Goal: Task Accomplishment & Management: Manage account settings

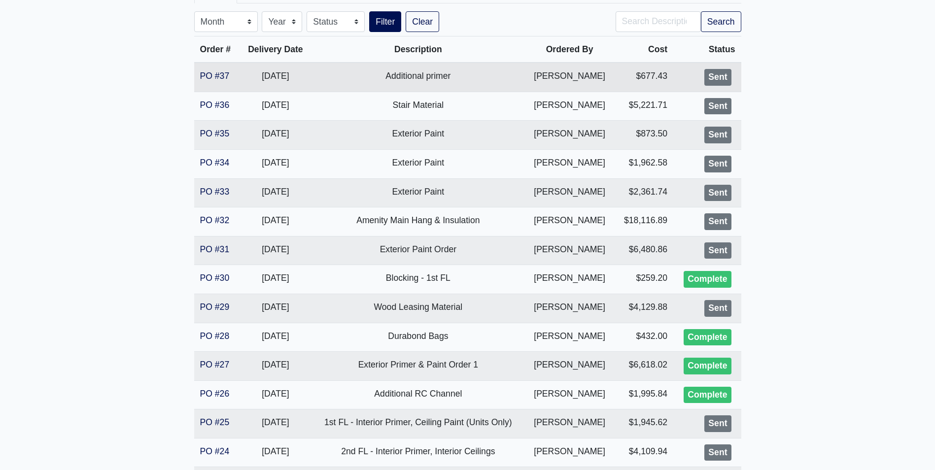
scroll to position [247, 0]
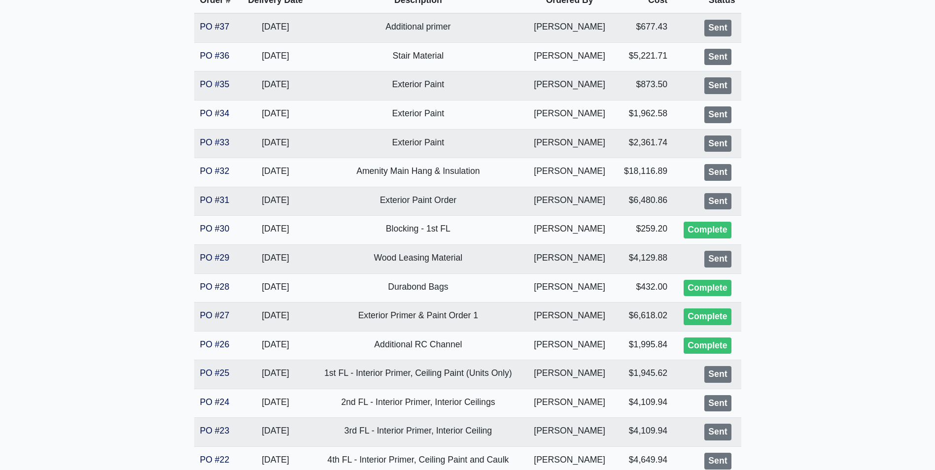
click at [760, 421] on main "BCM - GA Southern Proj. Ref. No: 80-0978 1701 Chandler Rd. Statesboro, GA 30458…" at bounding box center [467, 470] width 935 height 1332
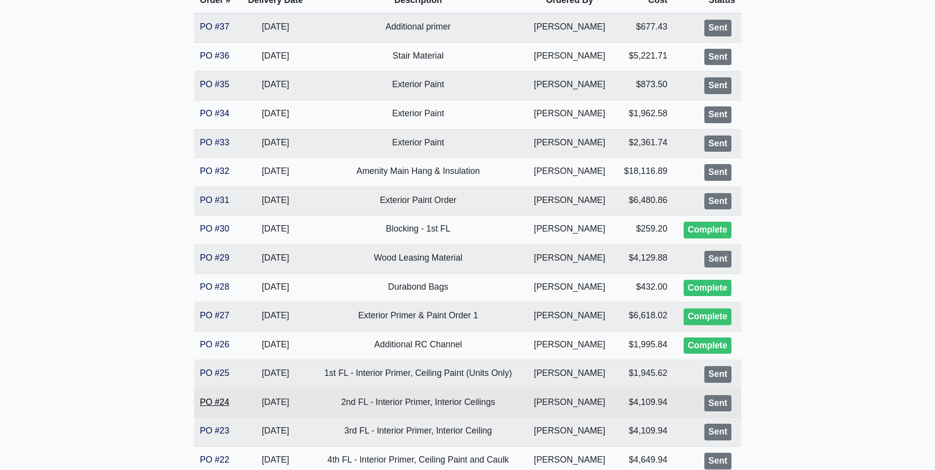
click at [219, 406] on link "PO #24" at bounding box center [215, 402] width 30 height 10
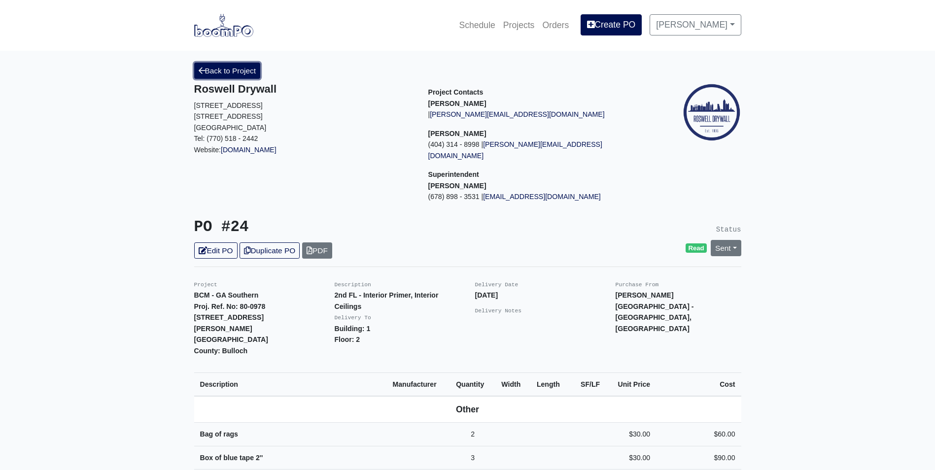
click at [231, 67] on link "Back to Project" at bounding box center [227, 71] width 67 height 16
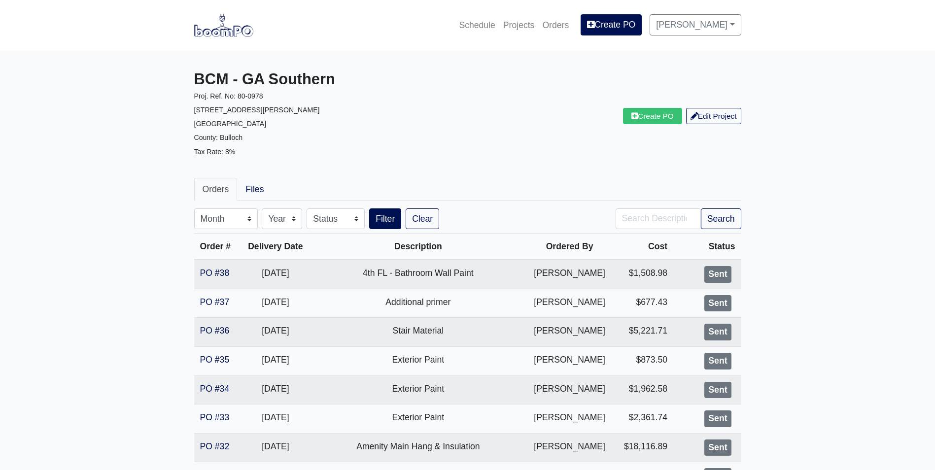
click at [231, 38] on link at bounding box center [223, 25] width 59 height 27
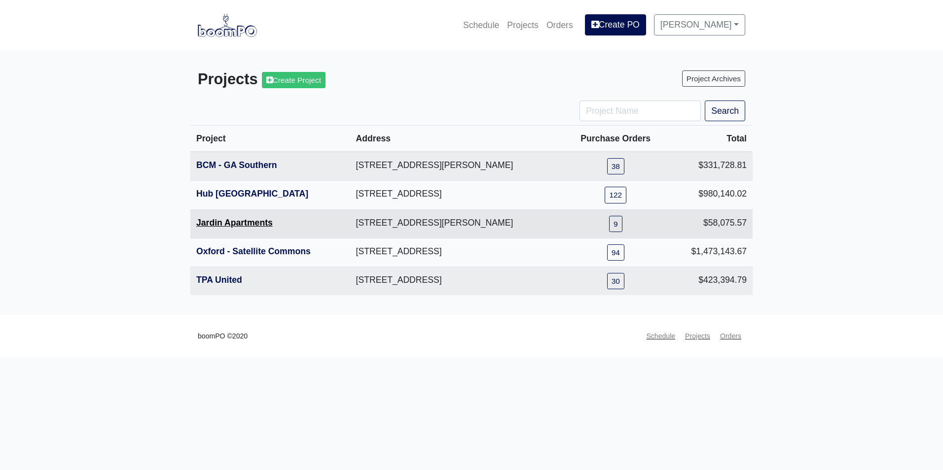
click at [222, 227] on link "Jardin Apartments" at bounding box center [234, 223] width 76 height 10
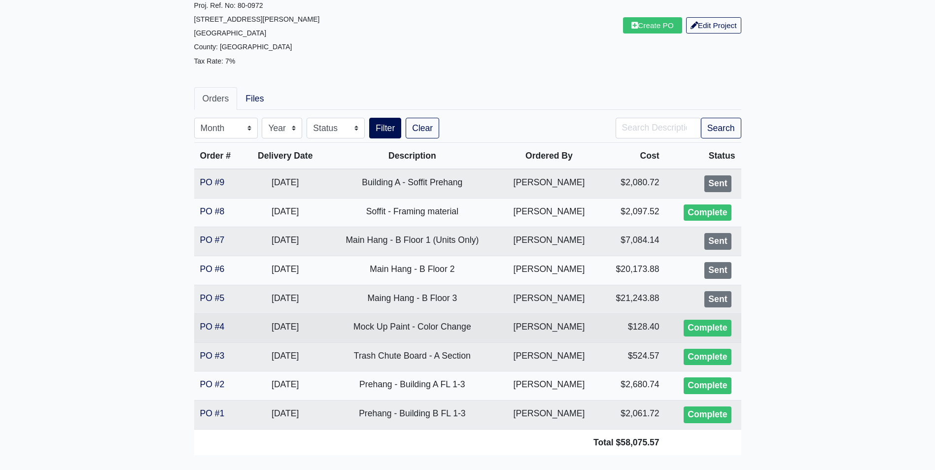
scroll to position [99, 0]
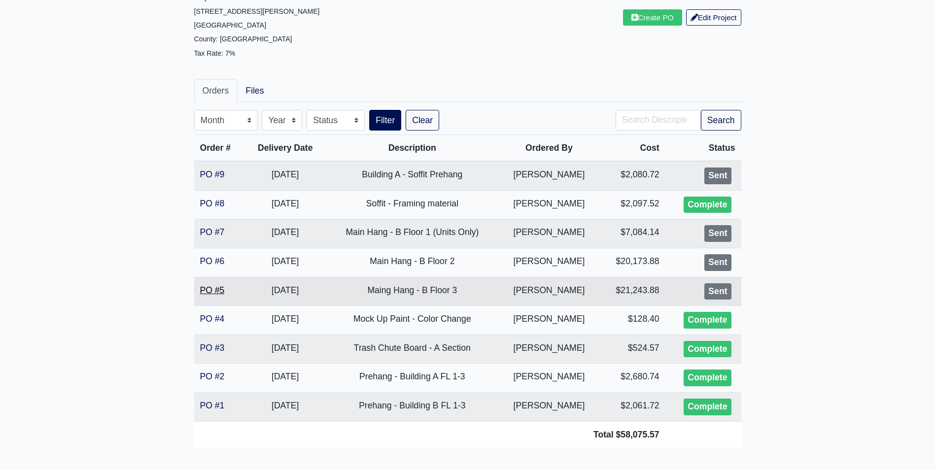
click at [211, 293] on link "PO #5" at bounding box center [212, 290] width 25 height 10
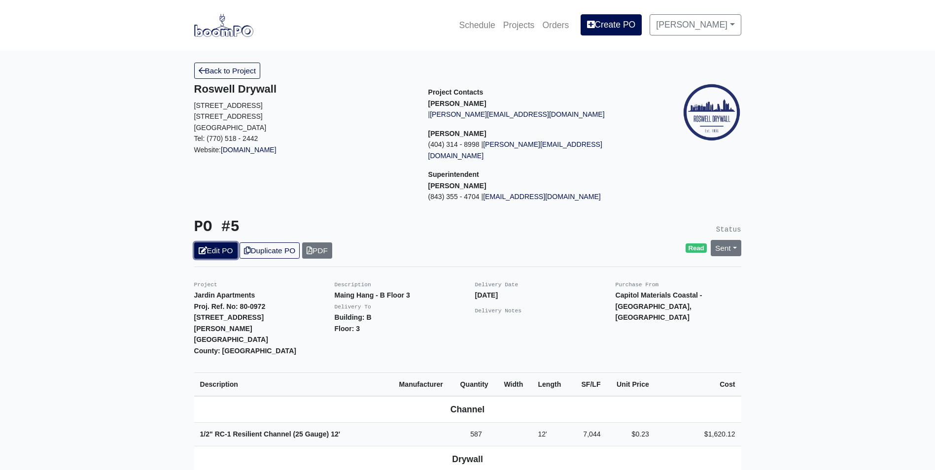
click at [224, 243] on link "Edit PO" at bounding box center [215, 251] width 43 height 16
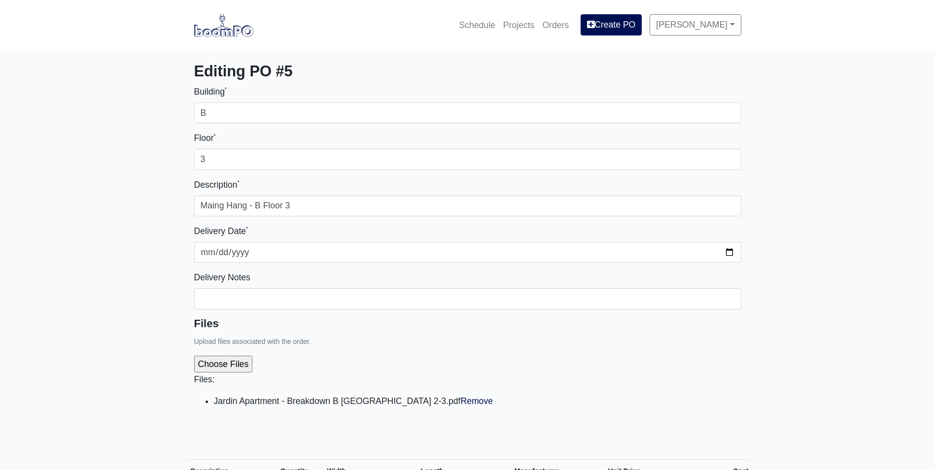
select select
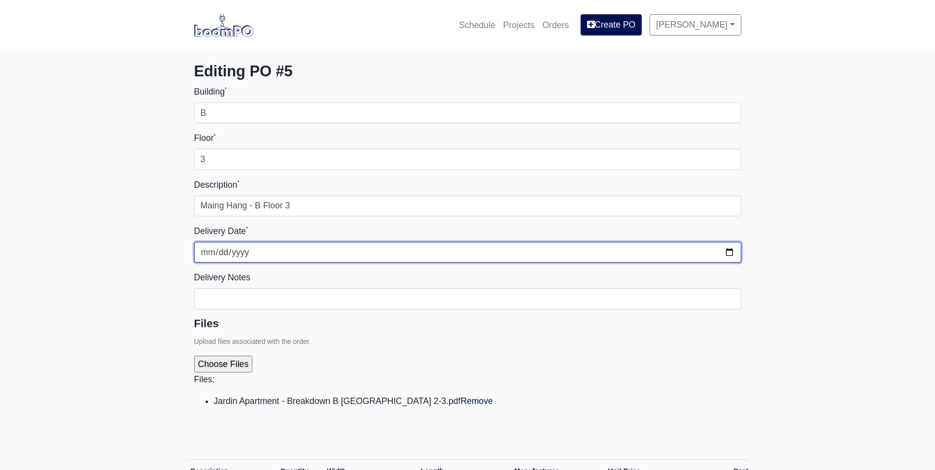
click at [729, 250] on input "2025-10-01" at bounding box center [467, 252] width 547 height 21
type input "2025-10-08"
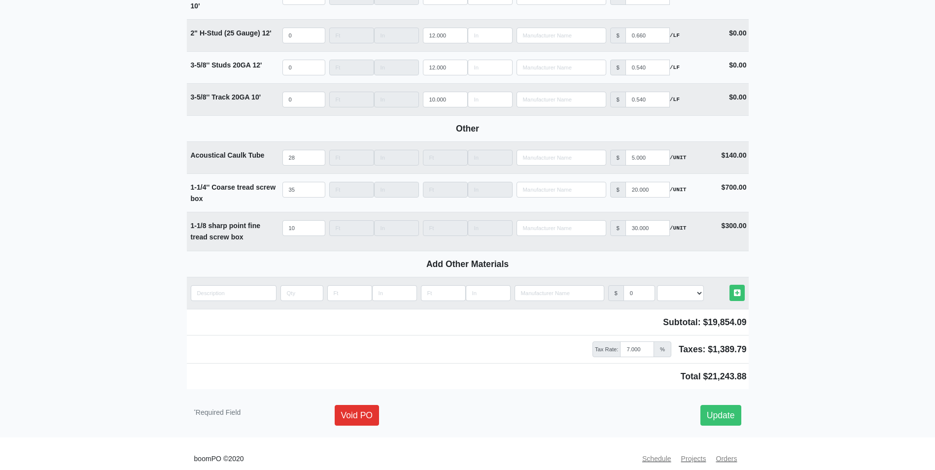
scroll to position [1331, 0]
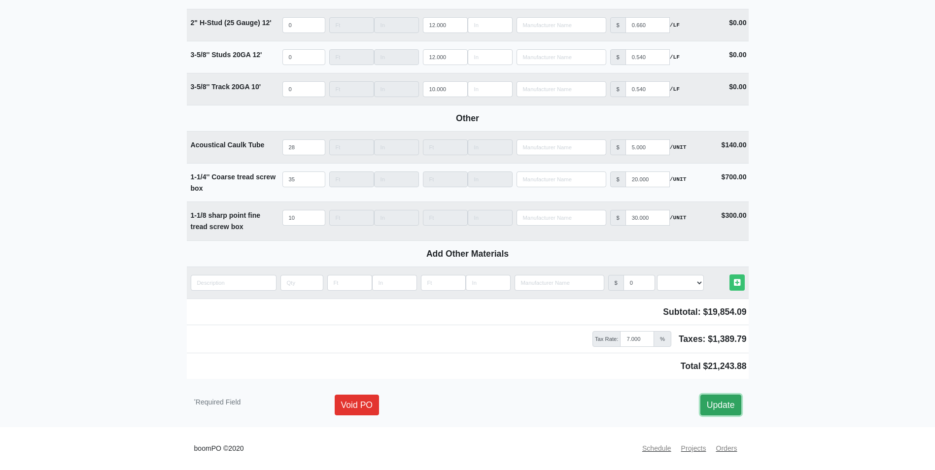
click at [721, 402] on link "Update" at bounding box center [721, 405] width 41 height 21
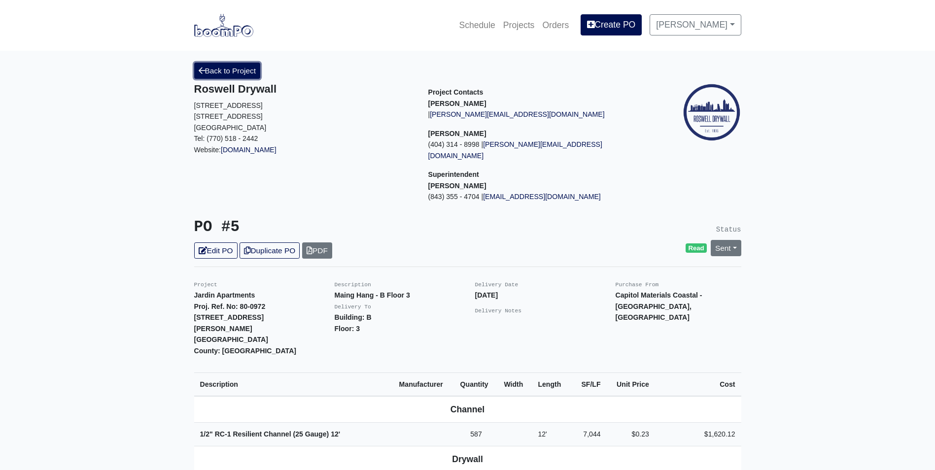
click at [242, 69] on link "Back to Project" at bounding box center [227, 71] width 67 height 16
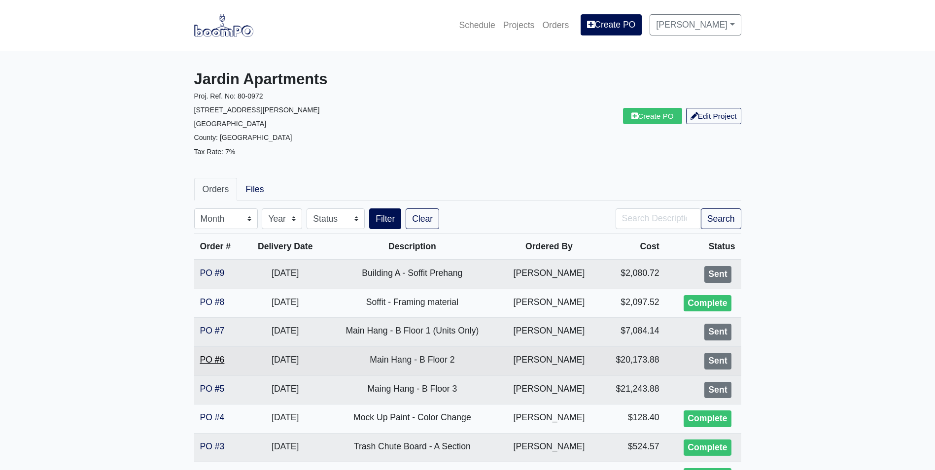
click at [213, 361] on link "PO #6" at bounding box center [212, 360] width 25 height 10
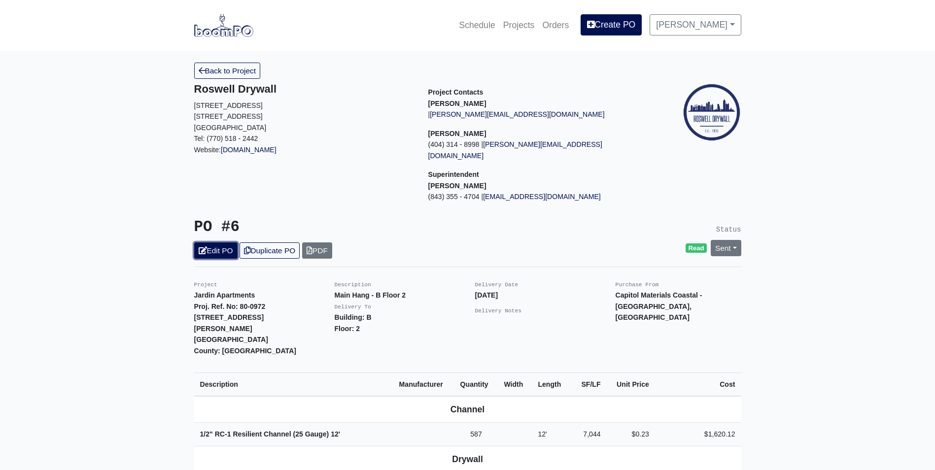
click at [209, 243] on link "Edit PO" at bounding box center [215, 251] width 43 height 16
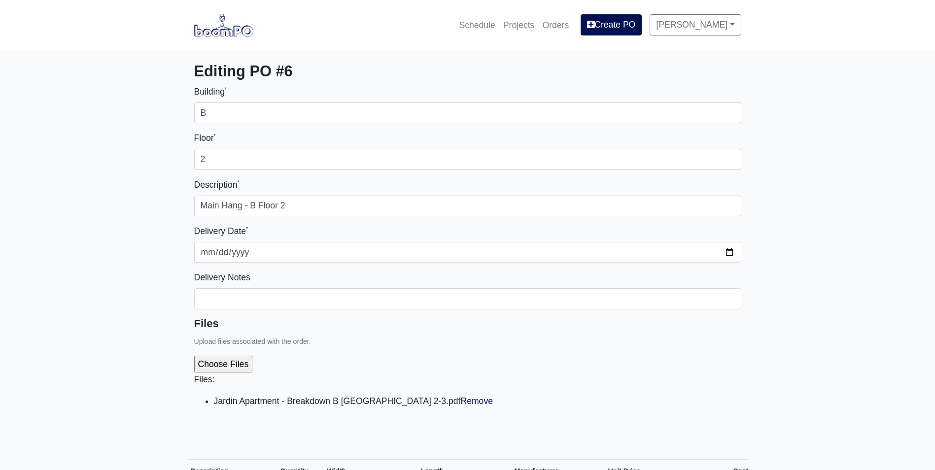
select select
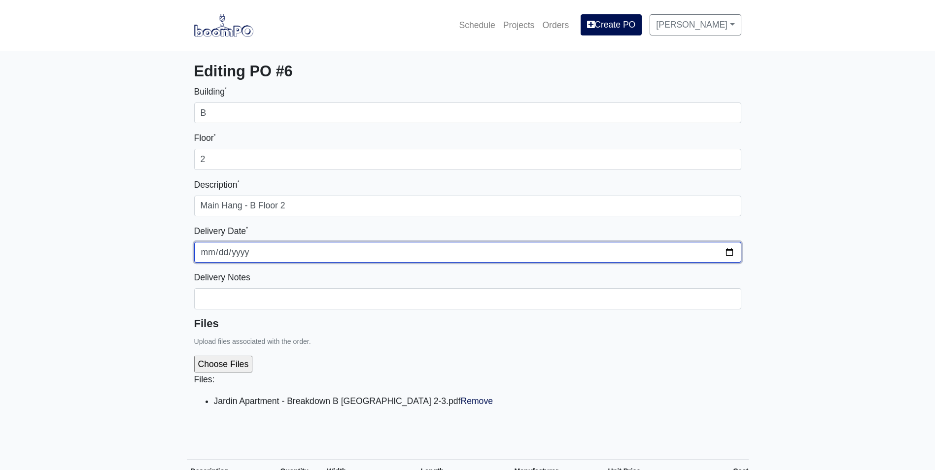
click at [725, 249] on input "2025-10-01" at bounding box center [467, 252] width 547 height 21
type input "2025-10-08"
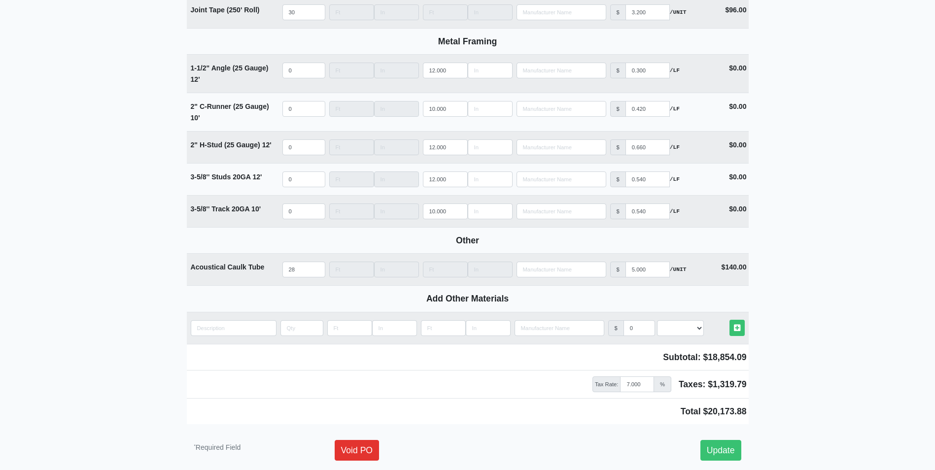
scroll to position [1254, 0]
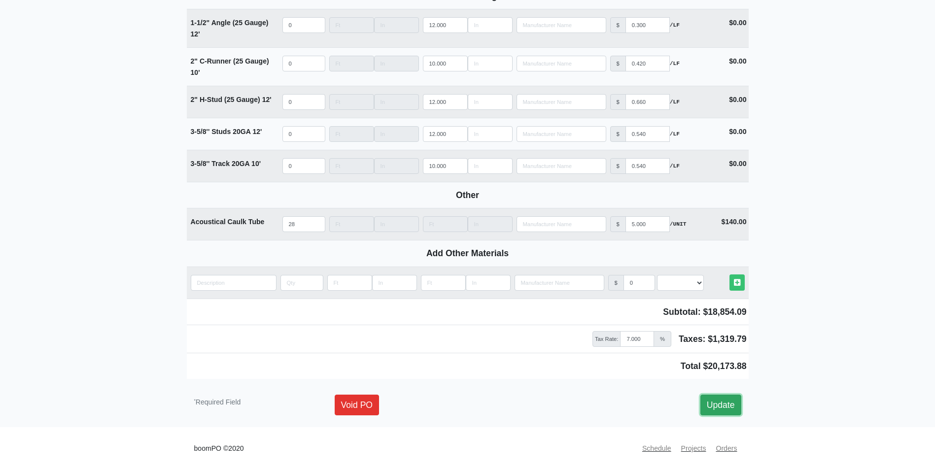
click at [727, 409] on link "Update" at bounding box center [721, 405] width 41 height 21
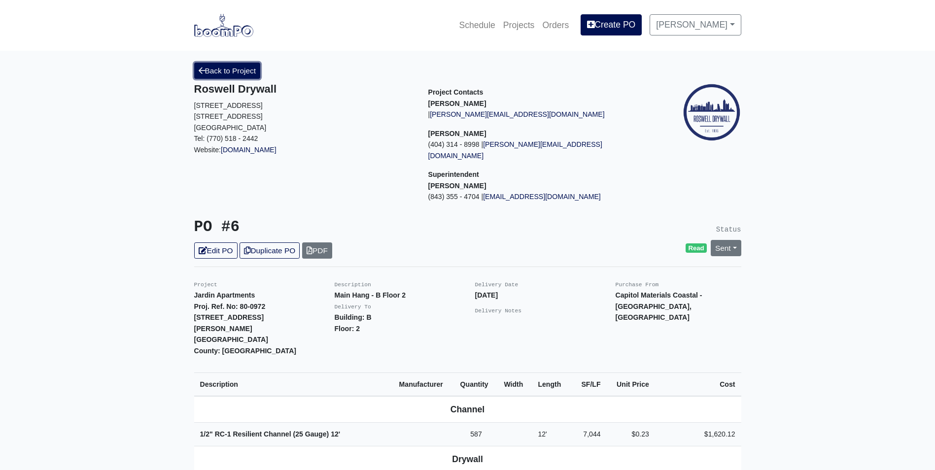
click at [223, 73] on link "Back to Project" at bounding box center [227, 71] width 67 height 16
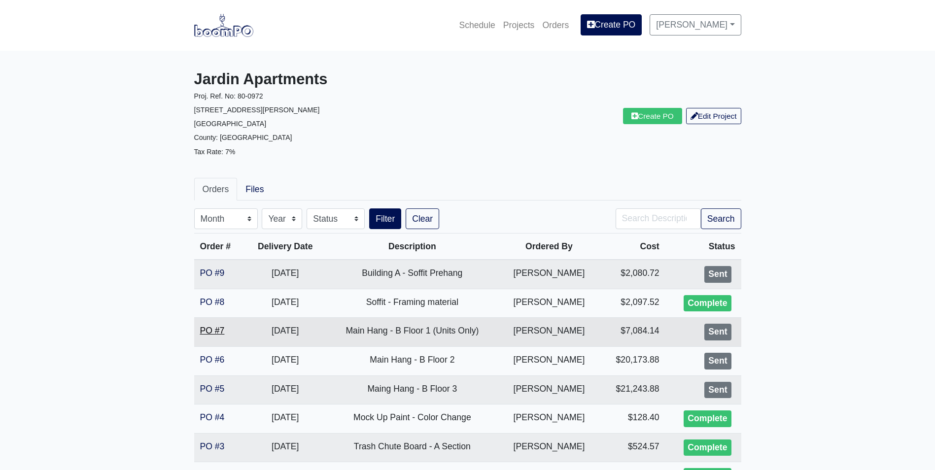
click at [205, 330] on link "PO #7" at bounding box center [212, 331] width 25 height 10
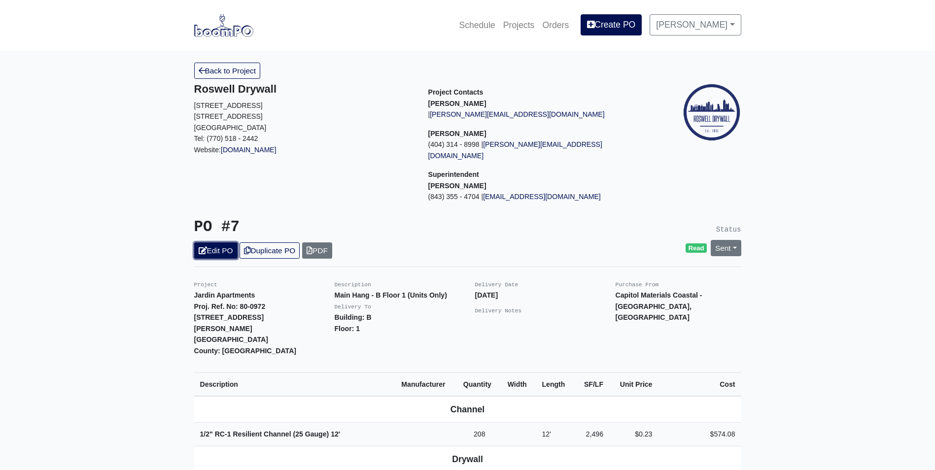
click at [223, 243] on link "Edit PO" at bounding box center [215, 251] width 43 height 16
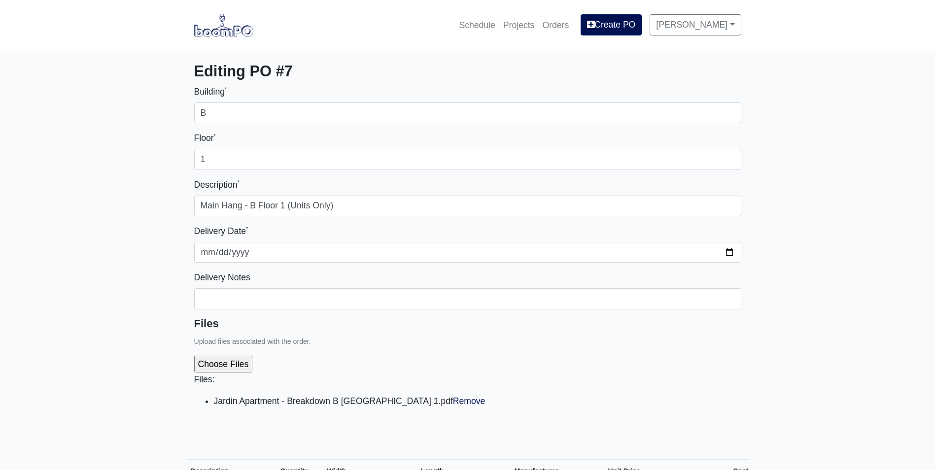
select select
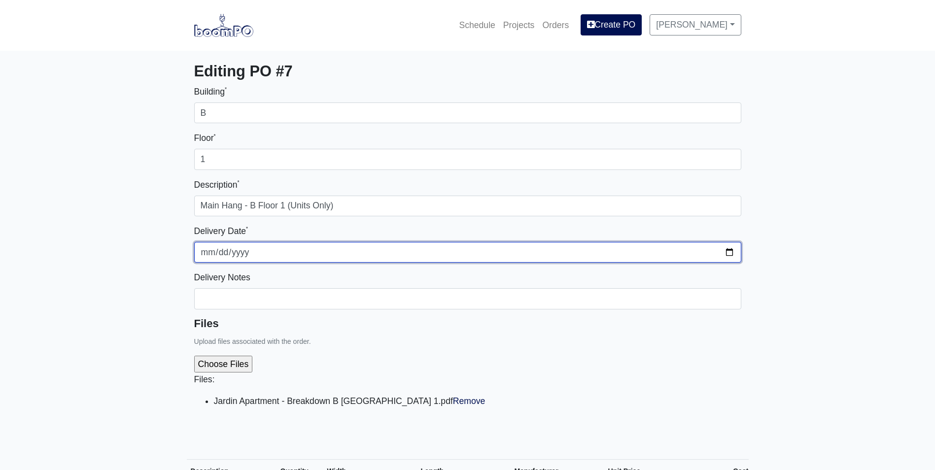
click at [722, 249] on input "[DATE]" at bounding box center [467, 252] width 547 height 21
click at [730, 251] on input "2025-10-01" at bounding box center [467, 252] width 547 height 21
type input "2025-10-08"
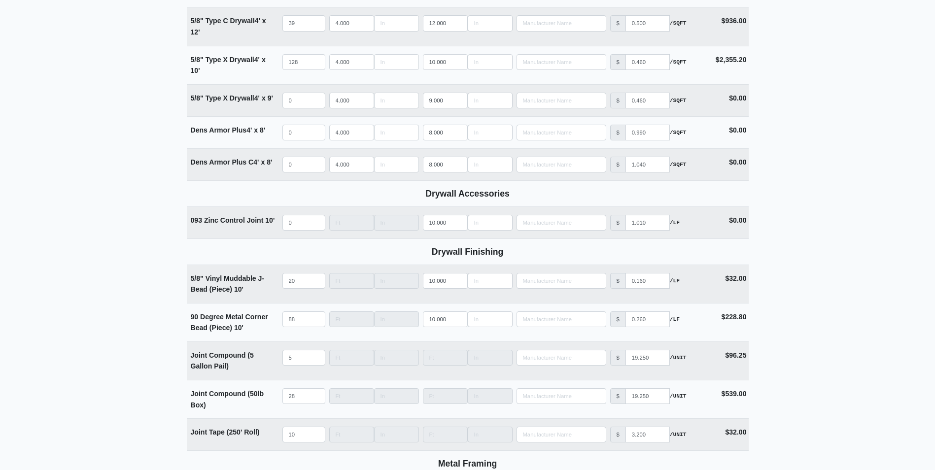
scroll to position [1254, 0]
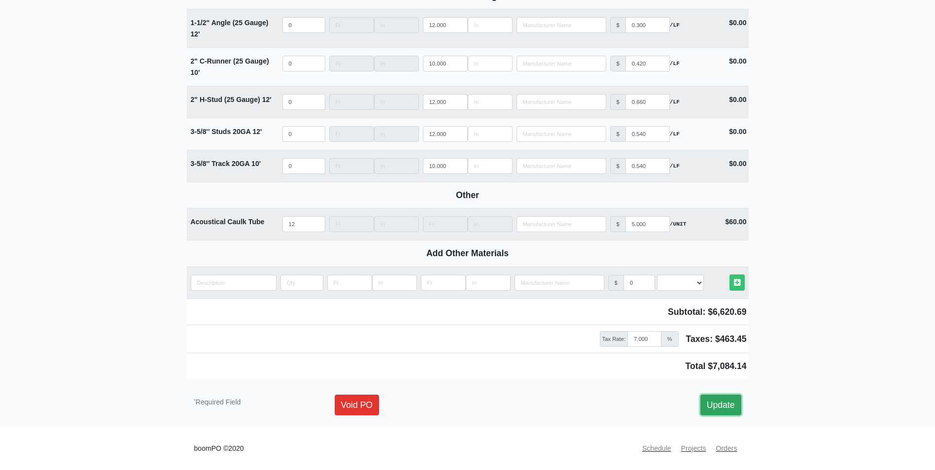
click at [732, 403] on link "Update" at bounding box center [721, 405] width 41 height 21
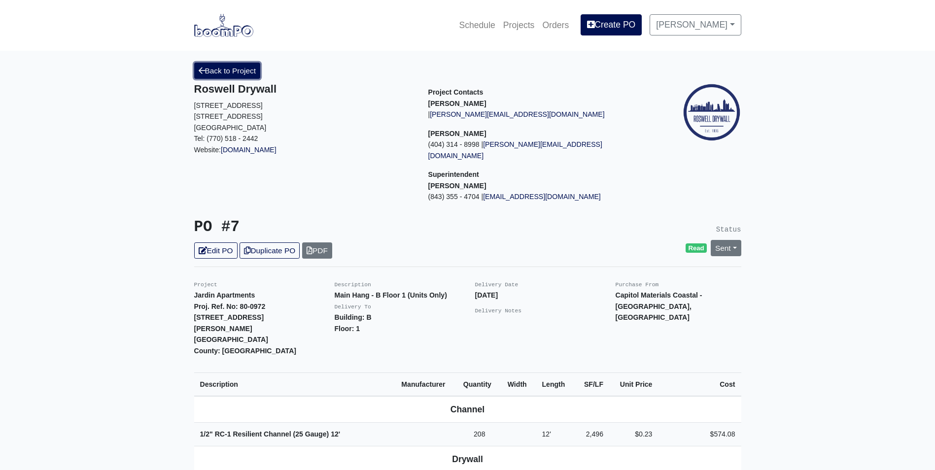
click at [241, 70] on link "Back to Project" at bounding box center [227, 71] width 67 height 16
